Goal: Find specific page/section: Find specific page/section

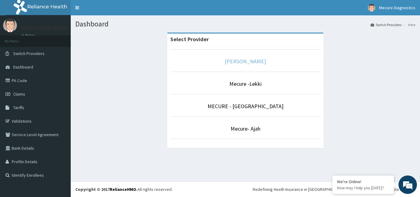
click at [253, 61] on link "[PERSON_NAME]" at bounding box center [245, 61] width 41 height 7
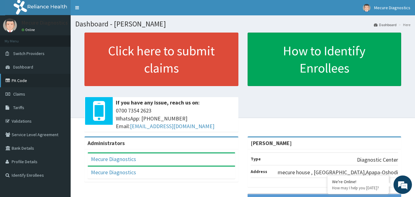
click at [20, 81] on link "PA Code" at bounding box center [35, 81] width 71 height 14
